Goal: Task Accomplishment & Management: Complete application form

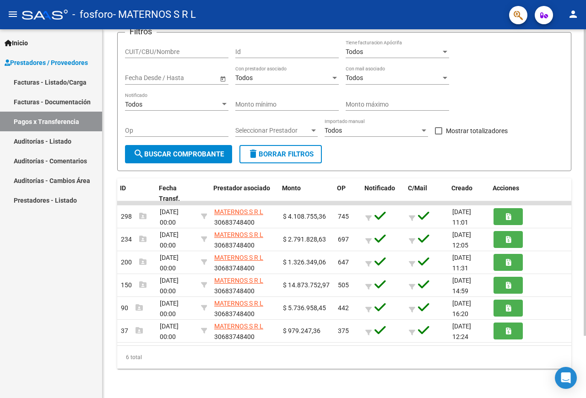
scroll to position [0, 1]
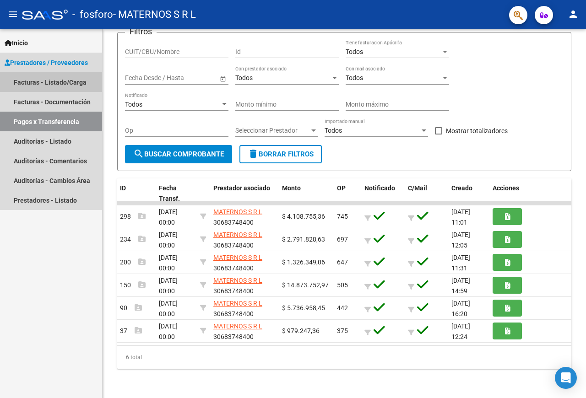
click at [70, 79] on link "Facturas - Listado/Carga" at bounding box center [51, 82] width 102 height 20
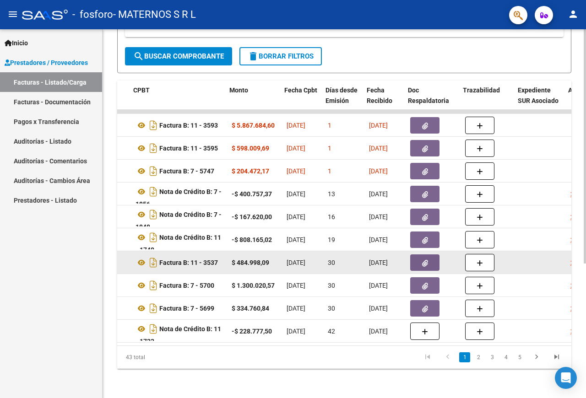
scroll to position [0, 309]
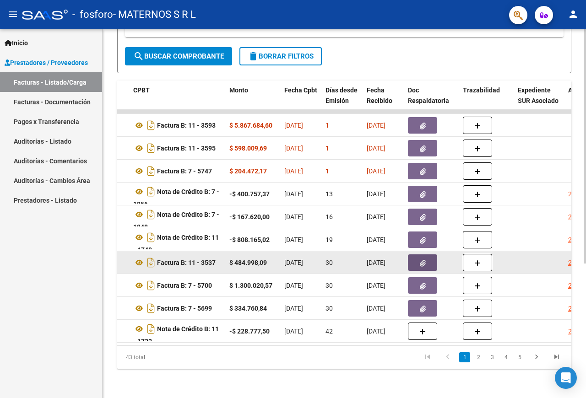
click at [423, 260] on icon "button" at bounding box center [423, 263] width 6 height 7
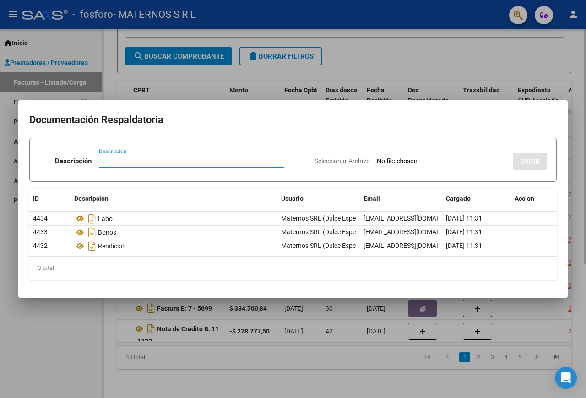
click at [558, 56] on div at bounding box center [293, 199] width 586 height 398
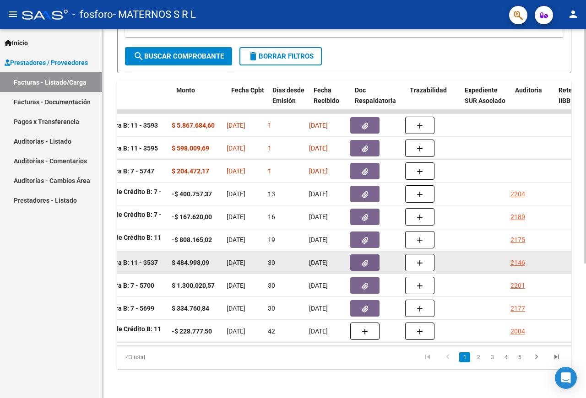
scroll to position [0, 362]
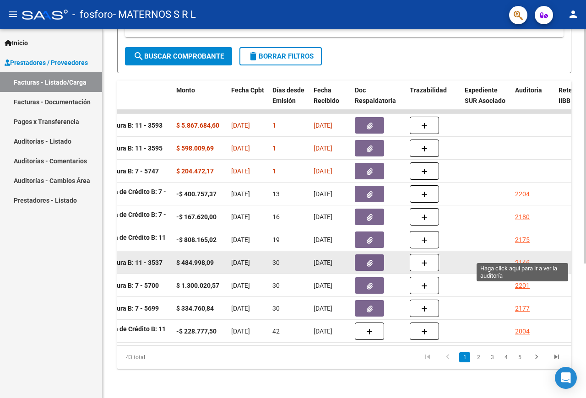
click at [523, 258] on div "2146" at bounding box center [522, 263] width 15 height 11
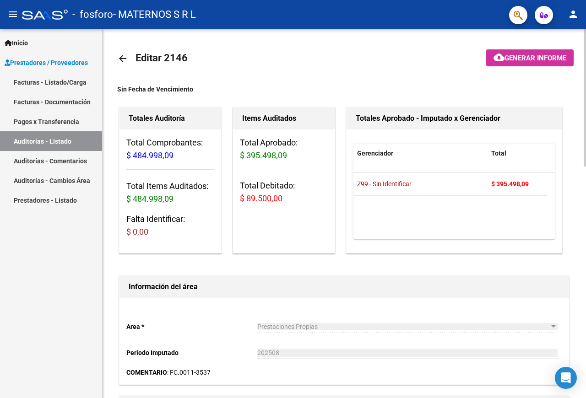
click at [534, 54] on span "cloud_download Generar informe" at bounding box center [529, 58] width 73 height 8
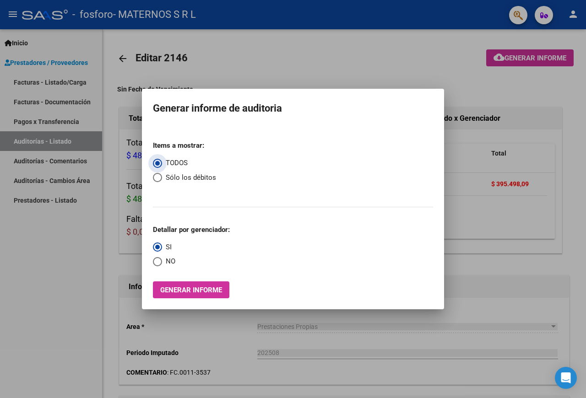
click at [193, 288] on span "Generar informe" at bounding box center [191, 290] width 62 height 8
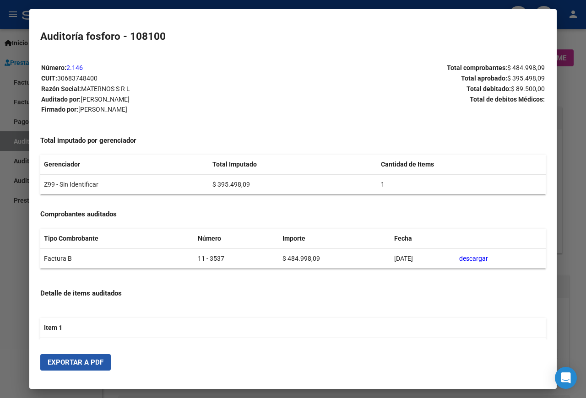
click at [81, 364] on span "Exportar a PDF" at bounding box center [76, 362] width 56 height 8
click at [571, 95] on div at bounding box center [293, 199] width 586 height 398
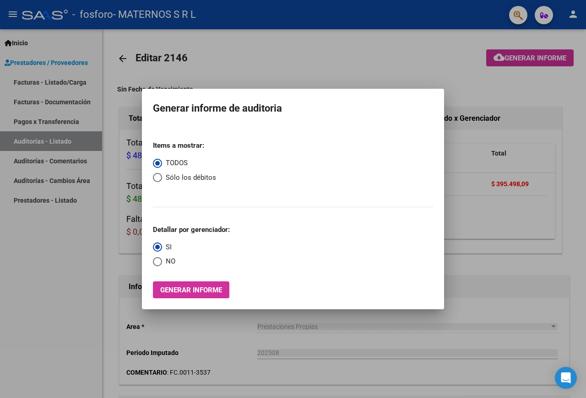
click at [498, 136] on div at bounding box center [293, 199] width 586 height 398
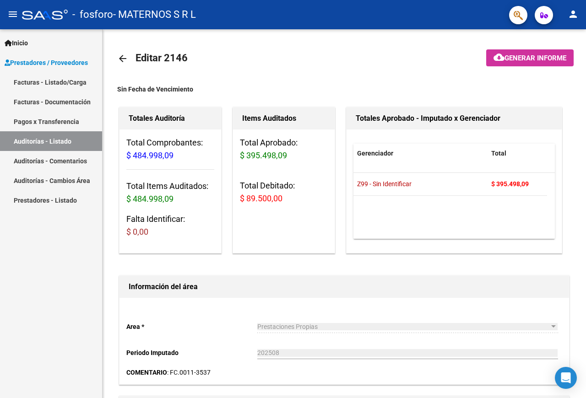
click at [77, 80] on link "Facturas - Listado/Carga" at bounding box center [51, 82] width 102 height 20
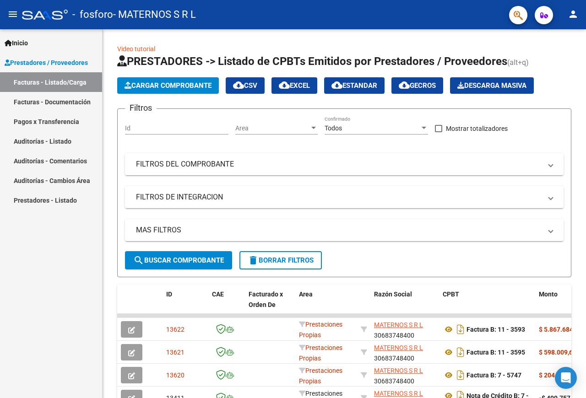
scroll to position [1, 0]
click at [156, 81] on span "Cargar Comprobante" at bounding box center [167, 85] width 87 height 8
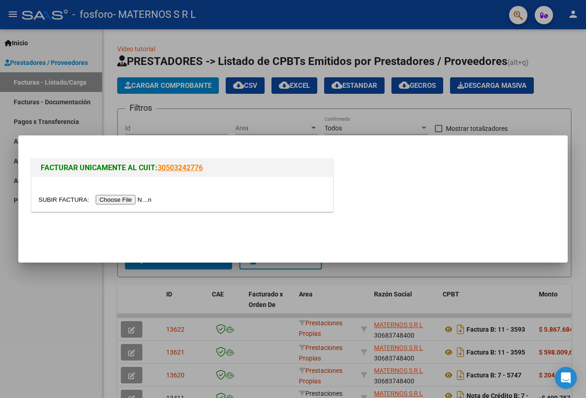
click at [40, 203] on input "file" at bounding box center [96, 200] width 116 height 10
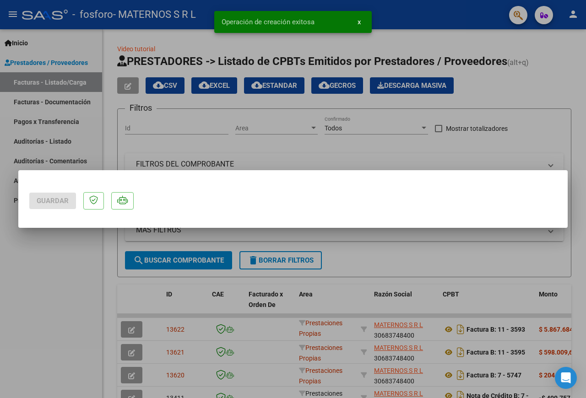
scroll to position [0, 0]
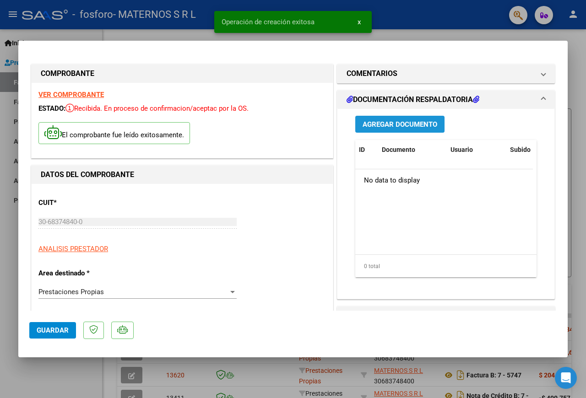
click at [388, 128] on span "Agregar Documento" at bounding box center [399, 124] width 75 height 8
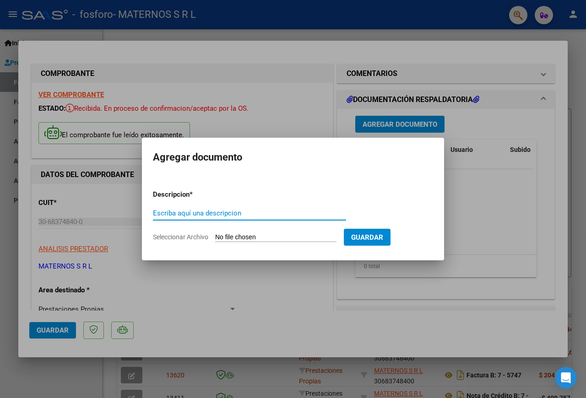
click at [239, 214] on input "Escriba aquí una descripcion" at bounding box center [249, 213] width 193 height 8
type input "nota de credito de fact 11-3537"
click at [244, 235] on input "Seleccionar Archivo" at bounding box center [275, 237] width 121 height 9
type input "C:\fakepath\01_NCRB0011-00001785FACT 11-3537 OSPIF.pdf"
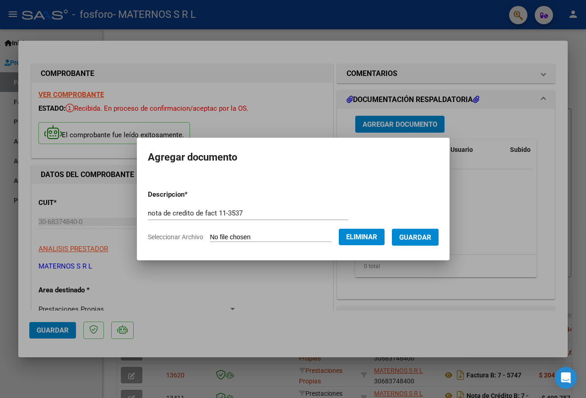
click at [399, 242] on span "Guardar" at bounding box center [415, 237] width 32 height 8
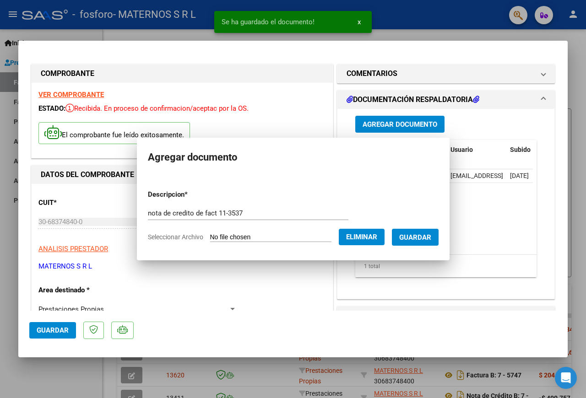
click at [49, 330] on span "Guardar" at bounding box center [53, 330] width 32 height 8
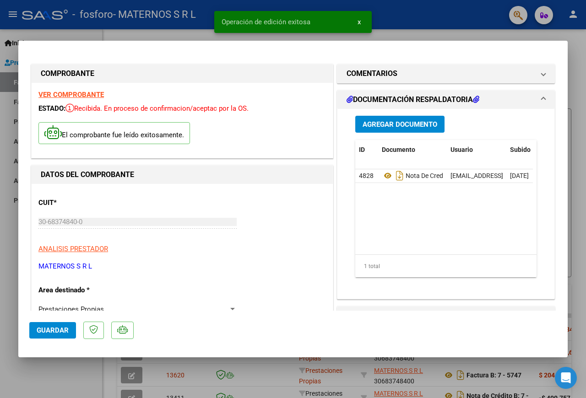
click at [405, 22] on div at bounding box center [293, 199] width 586 height 398
